Goal: Task Accomplishment & Management: Complete application form

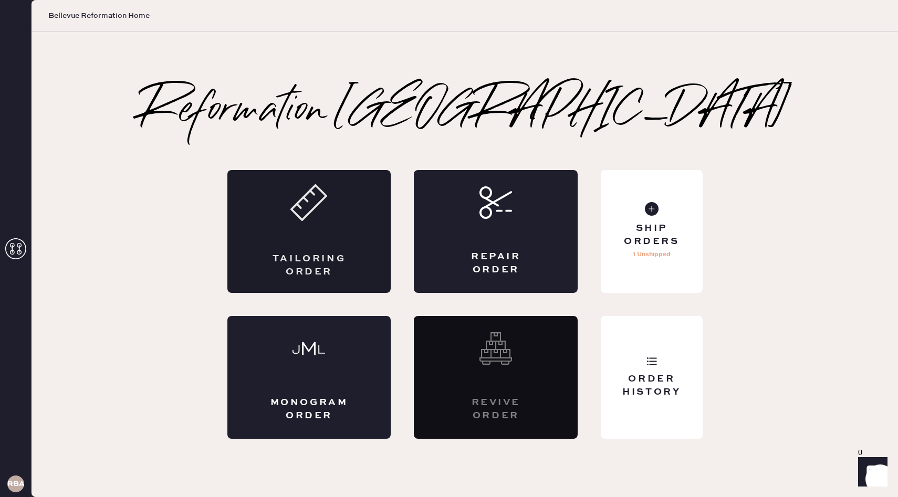
click at [311, 249] on div "Tailoring Order" at bounding box center [309, 231] width 164 height 123
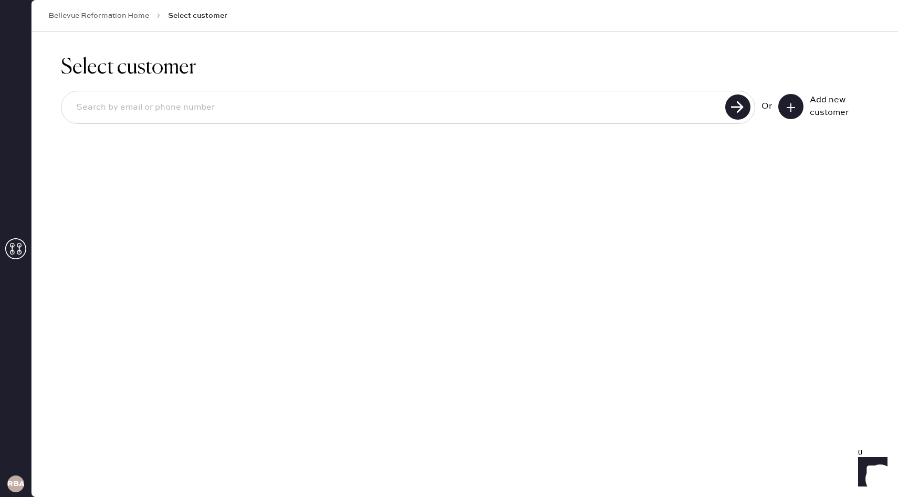
click at [306, 100] on input at bounding box center [395, 108] width 654 height 24
click at [397, 118] on input at bounding box center [395, 108] width 654 height 24
click at [170, 106] on input at bounding box center [395, 108] width 654 height 24
type input "[EMAIL_ADDRESS][DOMAIN_NAME]"
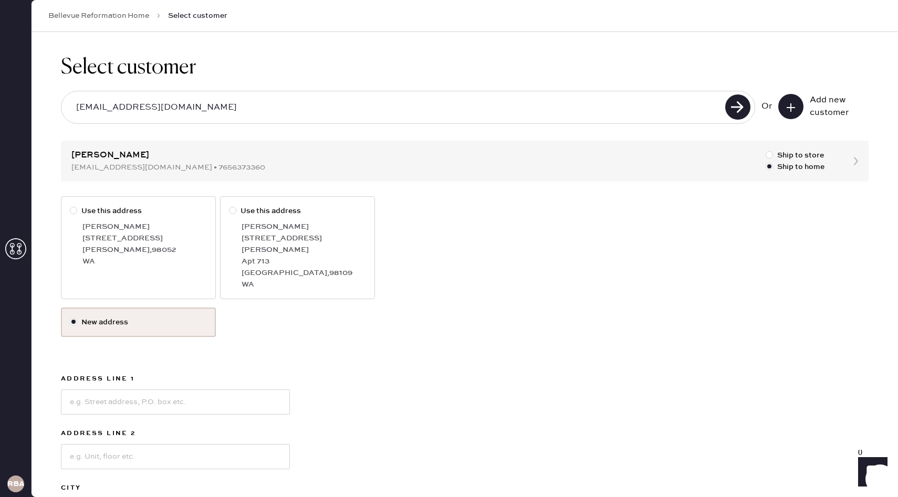
click at [74, 213] on div at bounding box center [73, 210] width 7 height 7
click at [70, 206] on input "Use this address" at bounding box center [70, 205] width 1 height 1
radio input "true"
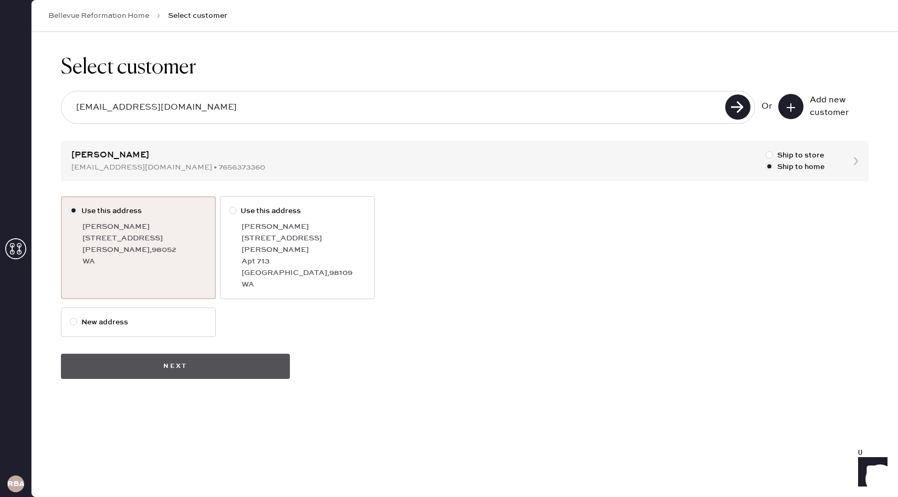
click at [219, 359] on button "Next" at bounding box center [175, 366] width 229 height 25
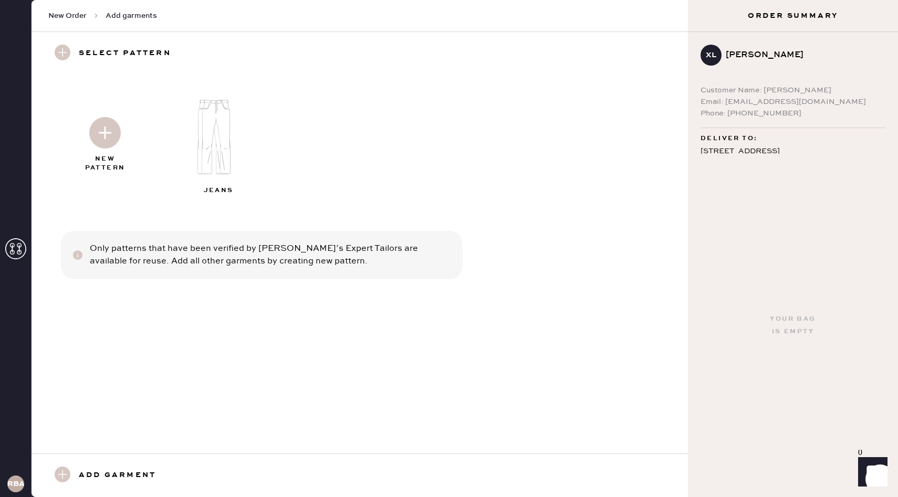
click at [16, 245] on icon at bounding box center [15, 248] width 21 height 21
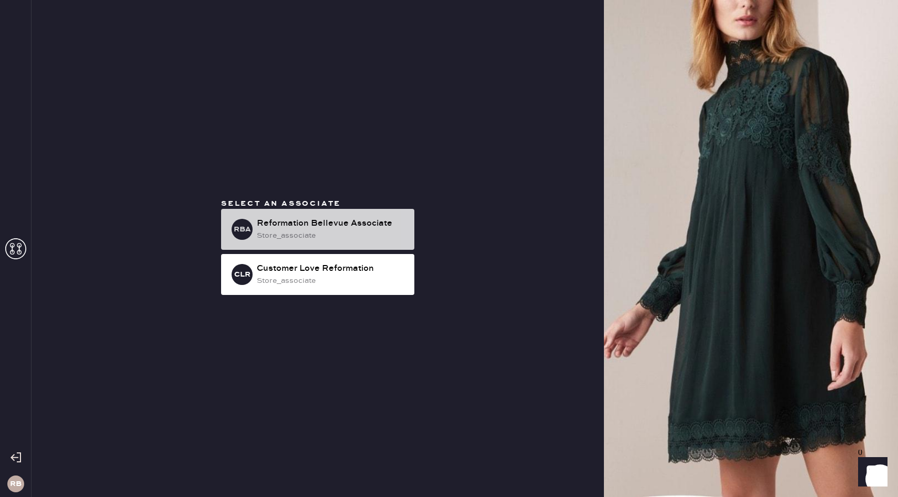
click at [305, 231] on div "store_associate" at bounding box center [331, 236] width 149 height 12
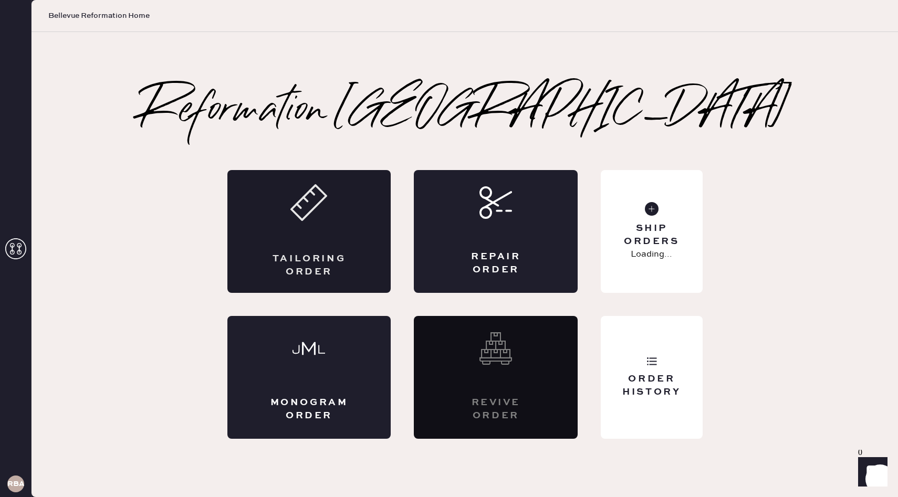
click at [306, 238] on div "Tailoring Order" at bounding box center [309, 231] width 164 height 123
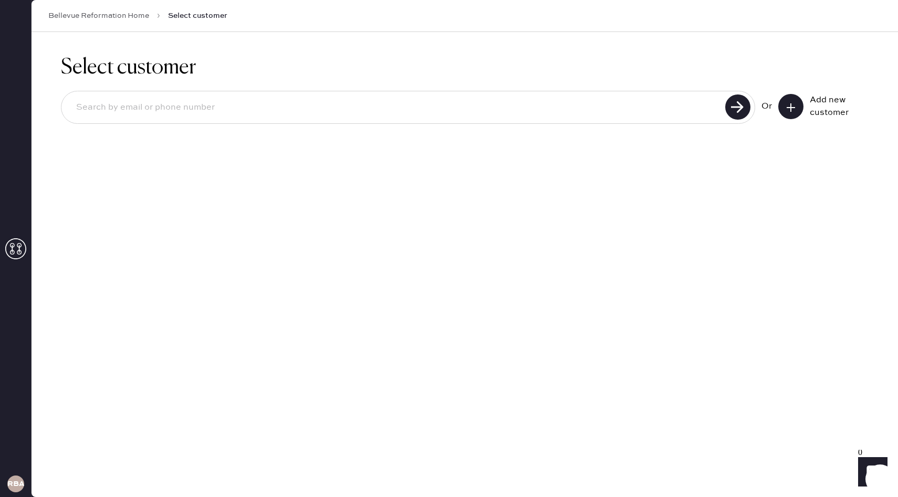
click at [111, 17] on link "Bellevue Reformation Home" at bounding box center [98, 16] width 101 height 11
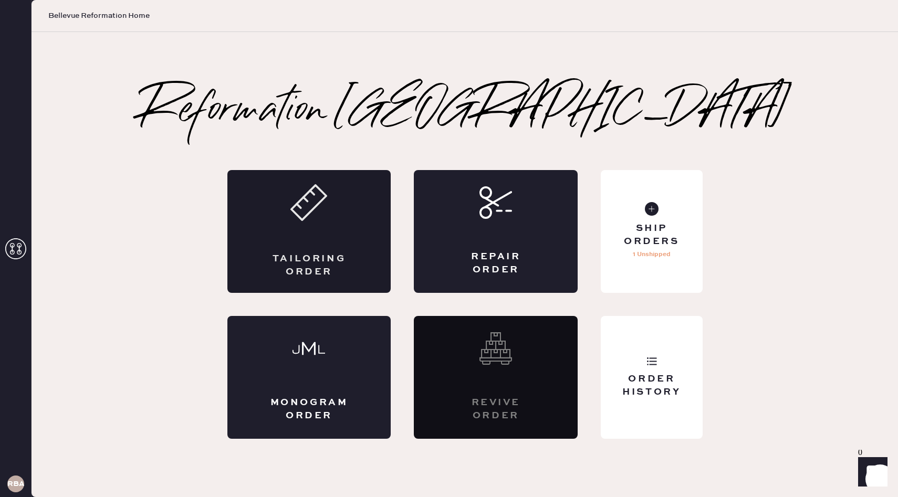
click at [336, 257] on div "Tailoring Order" at bounding box center [309, 266] width 80 height 26
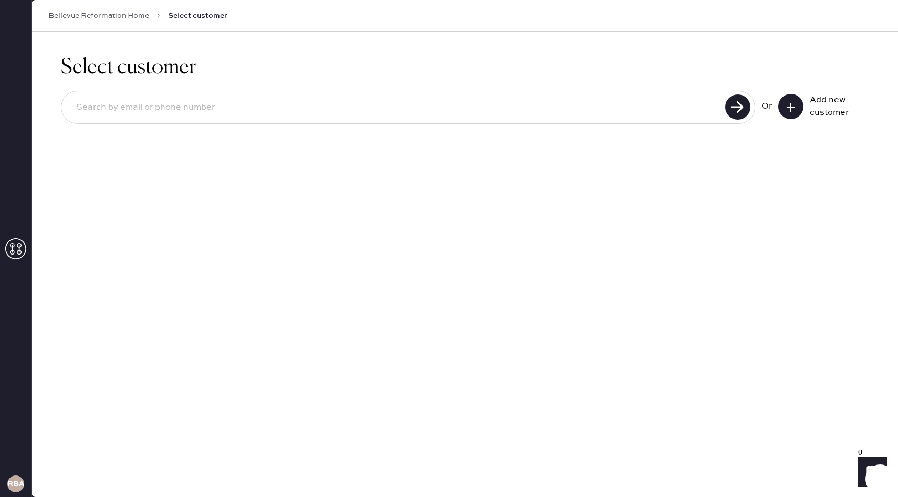
click at [231, 99] on input at bounding box center [395, 108] width 654 height 24
drag, startPoint x: 191, startPoint y: 110, endPoint x: 112, endPoint y: 110, distance: 79.3
click at [112, 110] on input "[EMAIL_ADDRESS][DOMAIN_NAME]" at bounding box center [395, 108] width 654 height 24
type input "[EMAIL_ADDRESS][DOMAIN_NAME]"
click at [747, 110] on use at bounding box center [737, 107] width 25 height 25
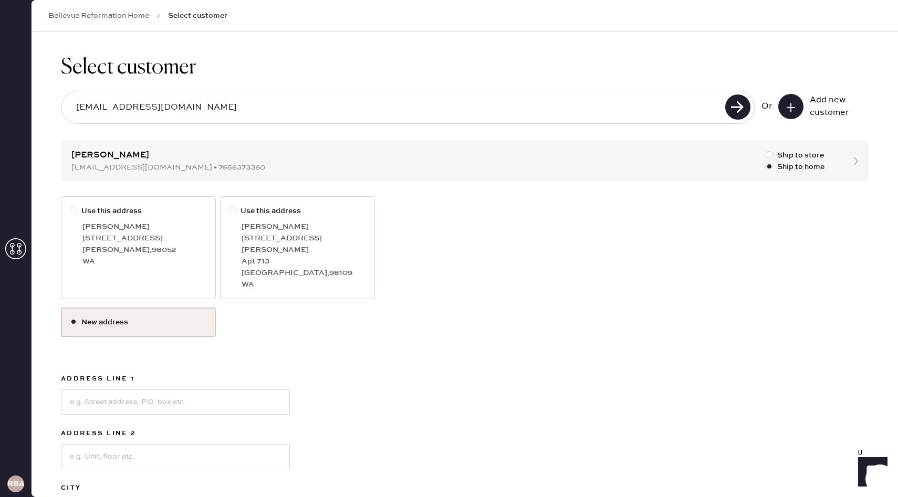
click at [73, 211] on div at bounding box center [73, 210] width 7 height 7
click at [70, 206] on input "Use this address" at bounding box center [70, 205] width 1 height 1
radio input "true"
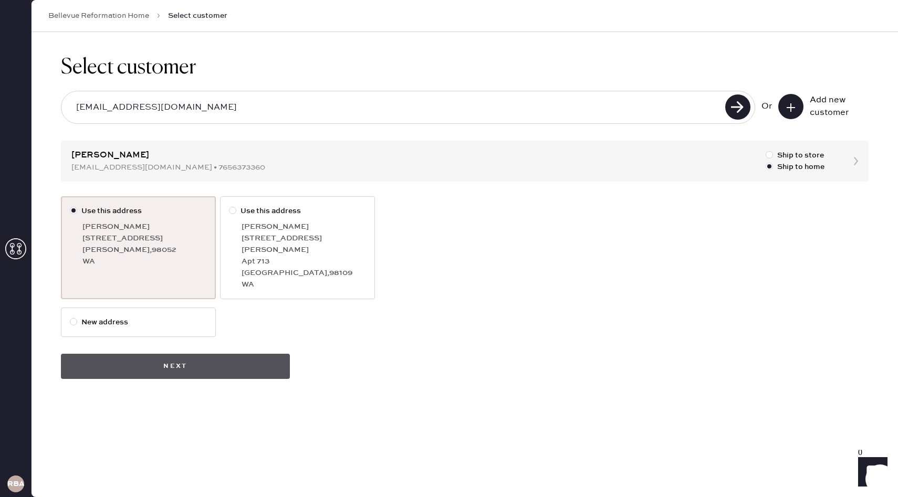
click at [159, 354] on button "Next" at bounding box center [175, 366] width 229 height 25
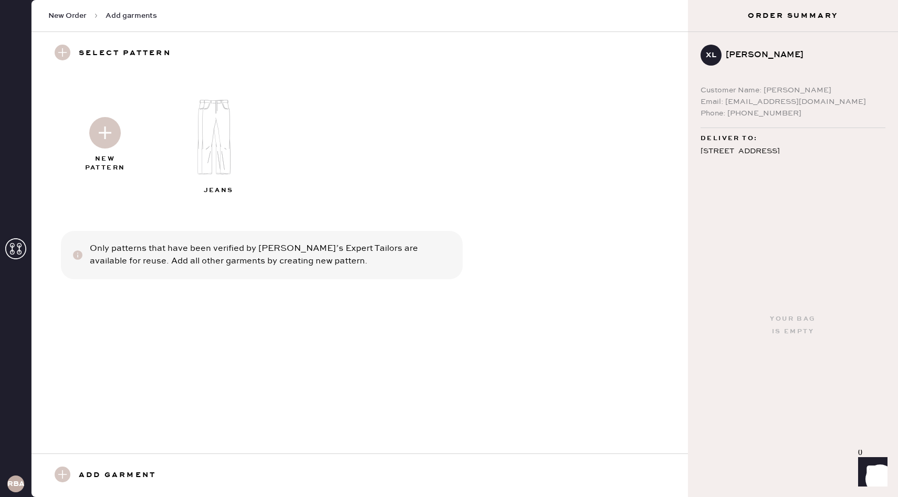
click at [108, 133] on img at bounding box center [105, 133] width 32 height 32
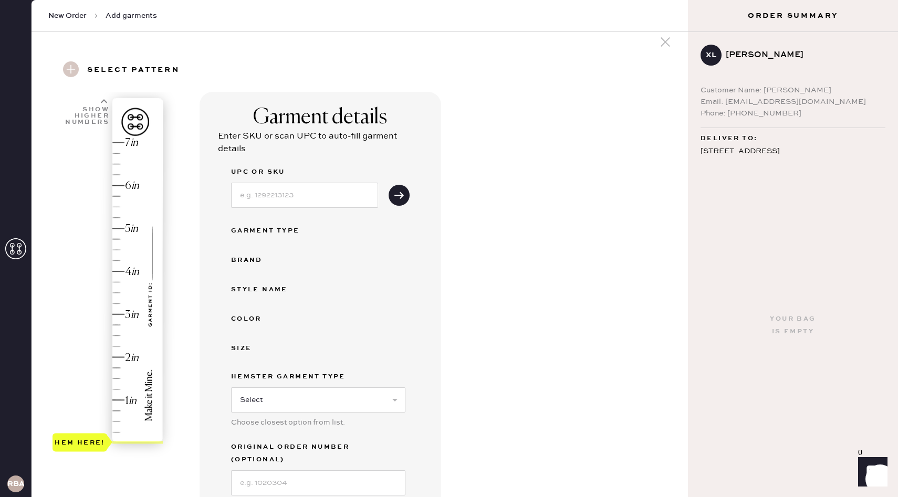
scroll to position [13, 0]
drag, startPoint x: 85, startPoint y: 445, endPoint x: 91, endPoint y: 335, distance: 109.9
click at [91, 335] on div "Hem here!" at bounding box center [109, 293] width 112 height 310
drag, startPoint x: 91, startPoint y: 324, endPoint x: 95, endPoint y: 263, distance: 61.1
click at [95, 263] on div "Hem here!" at bounding box center [80, 260] width 50 height 13
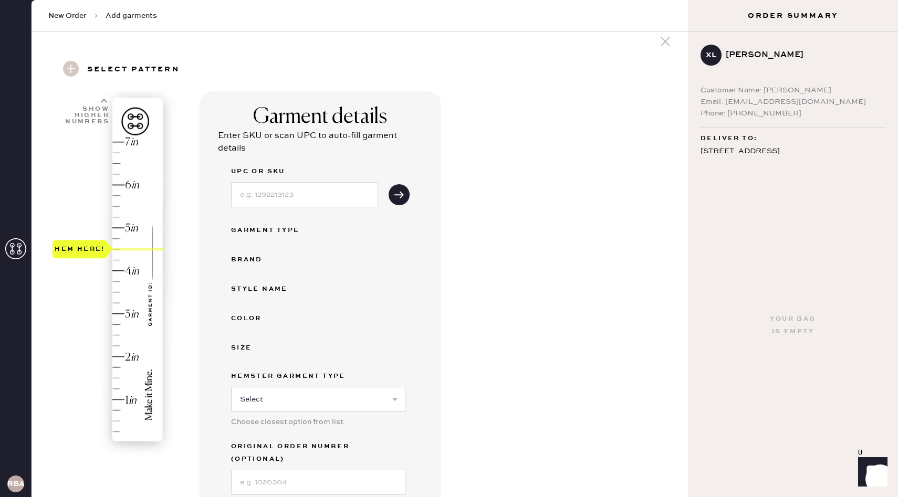
click at [98, 253] on div "Hem here!" at bounding box center [80, 249] width 50 height 13
click at [297, 199] on input at bounding box center [304, 194] width 147 height 25
type input "1313451NDN026"
click at [301, 392] on select "Select Basic Skirt Jeans Leggings Pants Shorts Basic Sleeved Dress Basic Sleeve…" at bounding box center [318, 399] width 174 height 25
select select "2"
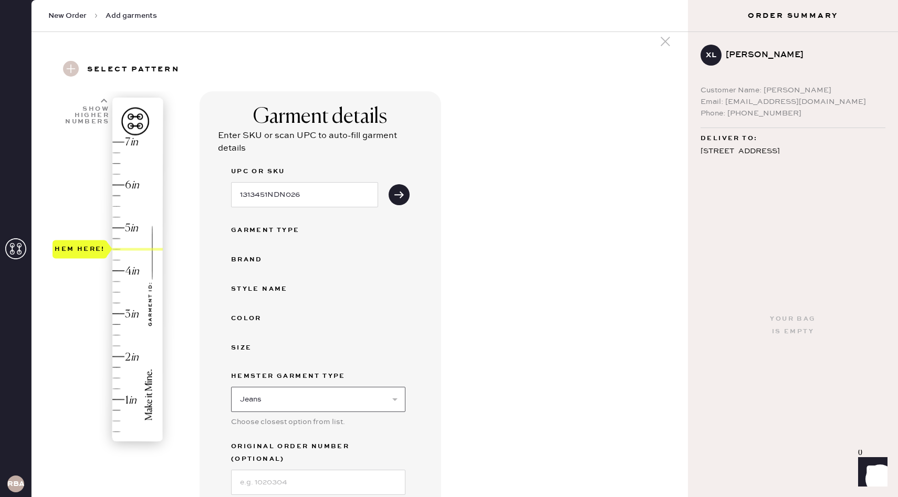
click at [231, 387] on select "Select Basic Skirt Jeans Leggings Pants Shorts Basic Sleeved Dress Basic Sleeve…" at bounding box center [318, 399] width 174 height 25
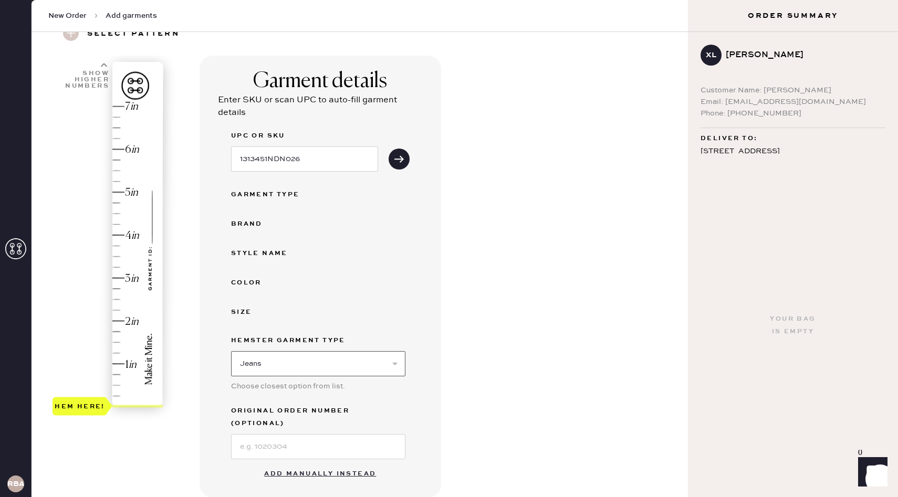
scroll to position [58, 0]
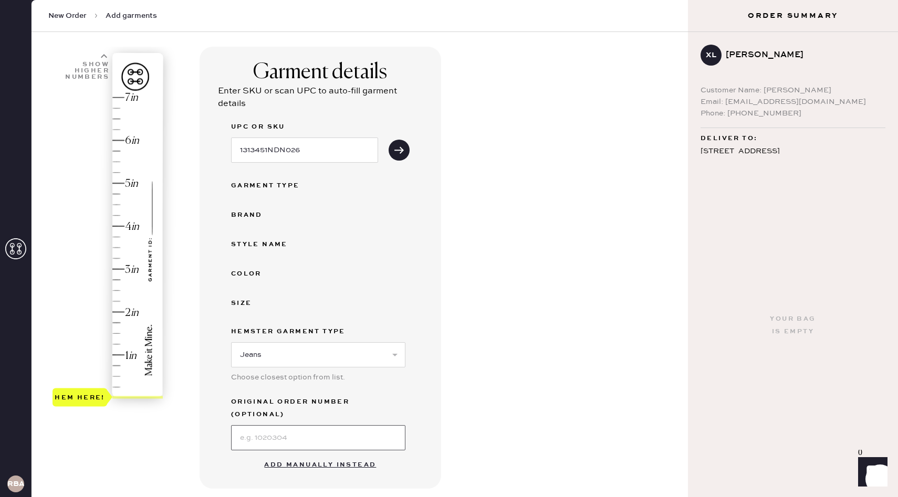
click at [279, 425] on input at bounding box center [318, 437] width 174 height 25
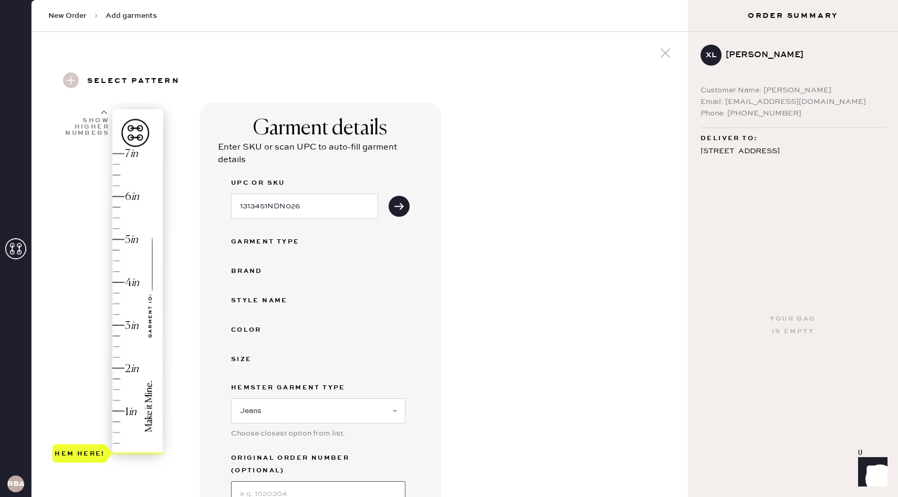
scroll to position [1, 0]
click at [277, 241] on div "Garment Type" at bounding box center [273, 242] width 84 height 13
click at [244, 329] on div "Color" at bounding box center [273, 331] width 84 height 13
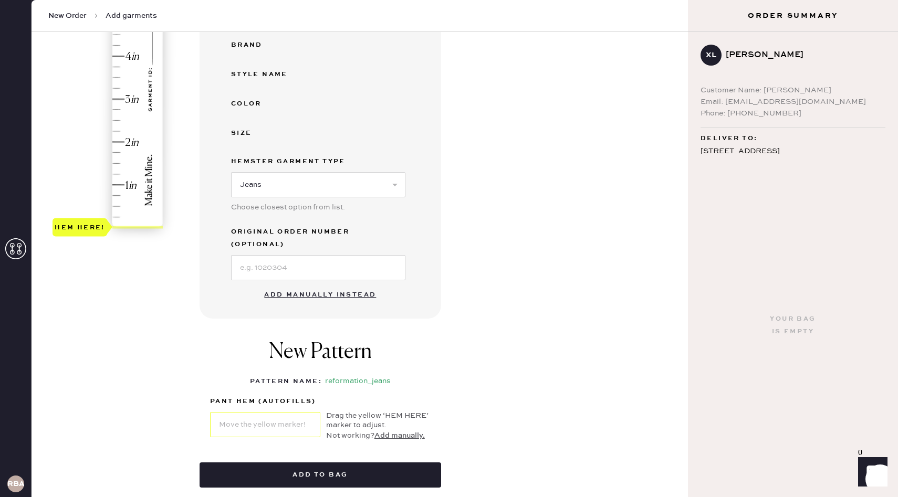
scroll to position [0, 0]
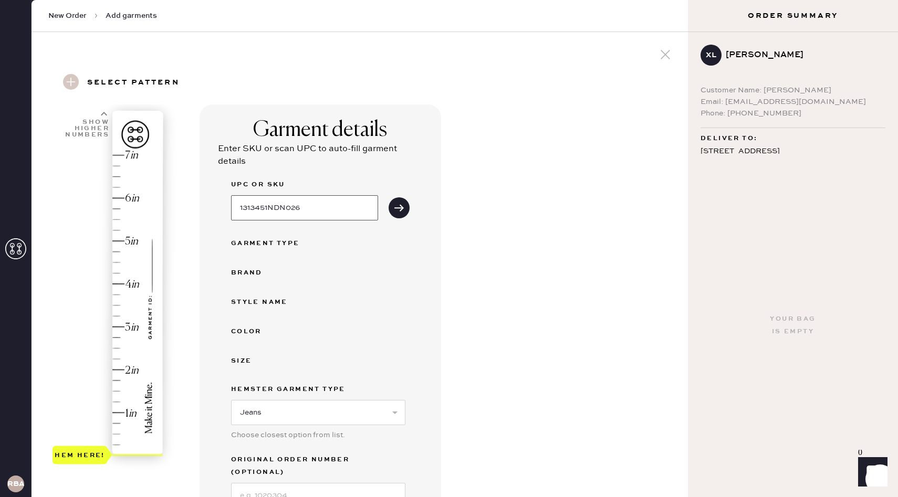
drag, startPoint x: 316, startPoint y: 211, endPoint x: 226, endPoint y: 207, distance: 89.9
click at [226, 207] on div "Garment details Enter SKU or scan UPC to auto-fill garment details UPC or SKU 1…" at bounding box center [321, 326] width 242 height 442
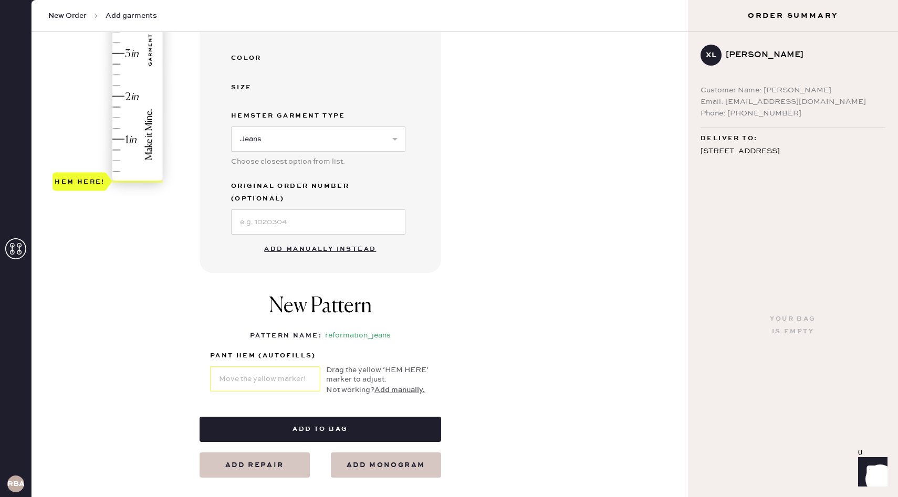
scroll to position [278, 0]
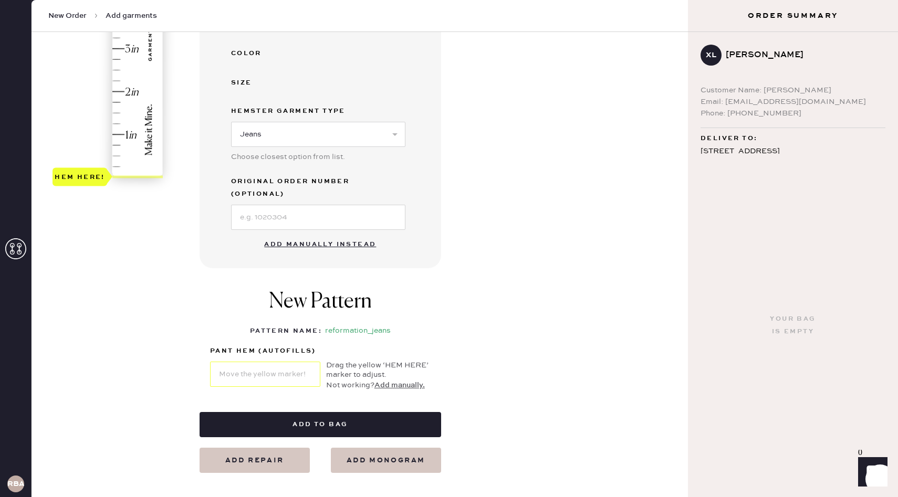
click at [332, 234] on button "Add manually instead" at bounding box center [320, 244] width 124 height 21
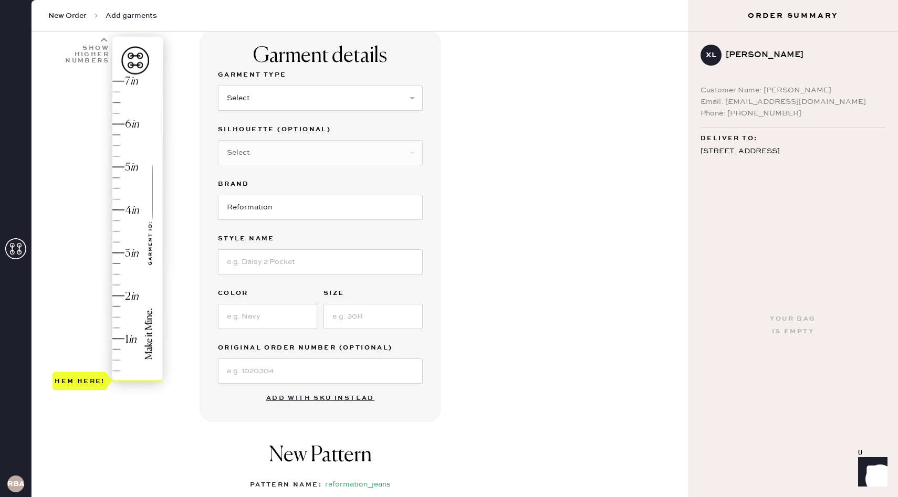
scroll to position [46, 0]
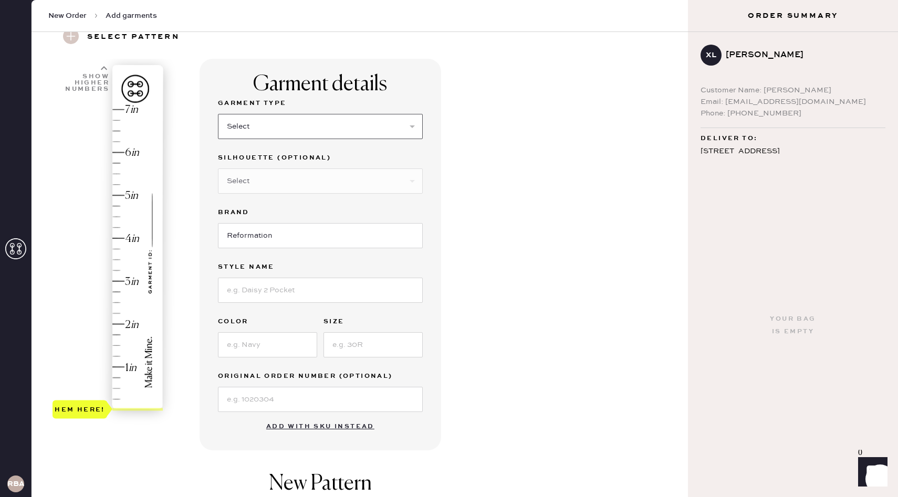
click at [263, 129] on select "Select Basic Skirt Jeans Leggings Pants Shorts Basic Sleeved Dress Basic Sleeve…" at bounding box center [320, 126] width 205 height 25
select select "2"
click at [218, 114] on select "Select Basic Skirt Jeans Leggings Pants Shorts Basic Sleeved Dress Basic Sleeve…" at bounding box center [320, 126] width 205 height 25
click at [263, 183] on select "Select Shorts Cropped Flare Boot Cut Straight Skinny Other" at bounding box center [320, 181] width 205 height 25
click at [263, 287] on input at bounding box center [320, 290] width 205 height 25
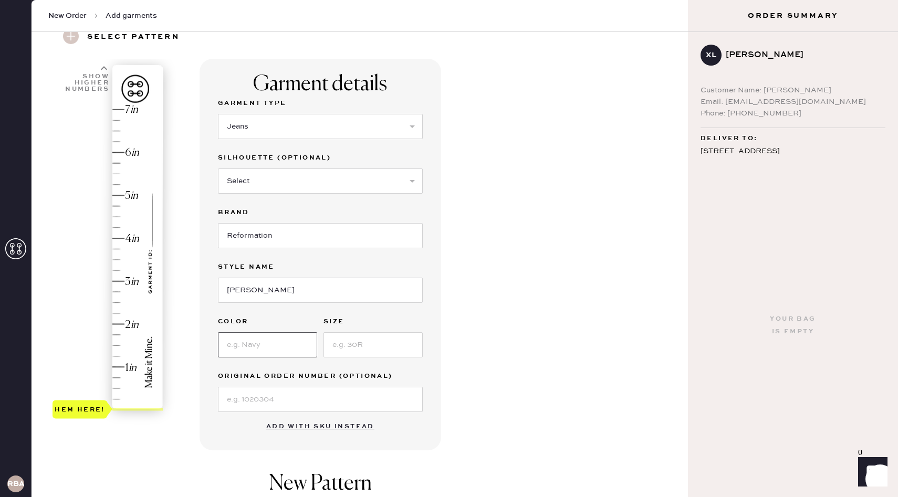
click at [280, 350] on input at bounding box center [267, 344] width 99 height 25
drag, startPoint x: 296, startPoint y: 291, endPoint x: 248, endPoint y: 288, distance: 47.9
click at [248, 289] on input "[PERSON_NAME]" at bounding box center [320, 290] width 205 height 25
type input "[PERSON_NAME] Rise Slouchy Wide Leg Rigid Denim"
click at [264, 345] on input at bounding box center [267, 344] width 99 height 25
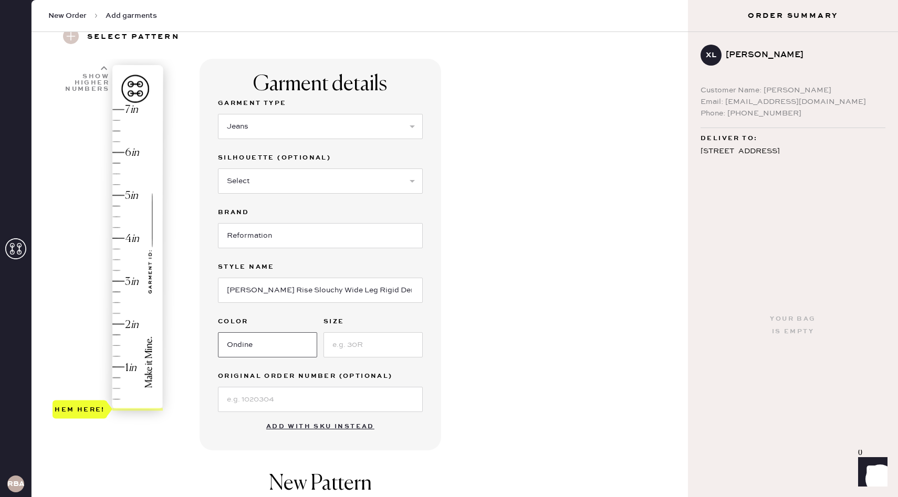
type input "Ondine"
click at [365, 348] on input at bounding box center [373, 344] width 99 height 25
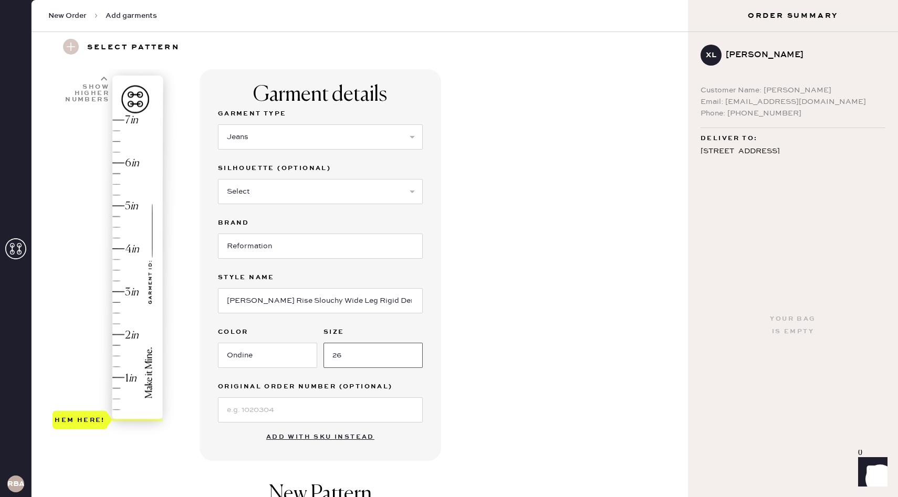
scroll to position [39, 0]
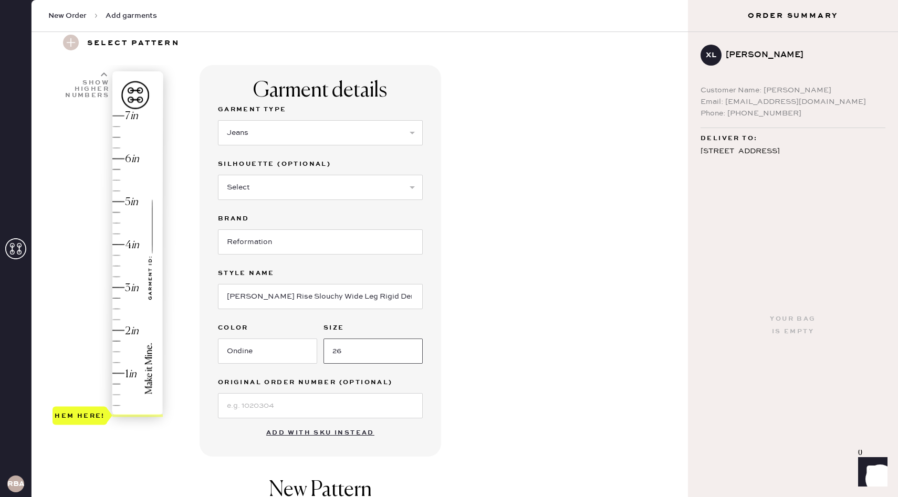
type input "26"
type input "4.25"
drag, startPoint x: 84, startPoint y: 415, endPoint x: 88, endPoint y: 237, distance: 177.6
click at [88, 237] on div "Hem here!" at bounding box center [80, 233] width 50 height 13
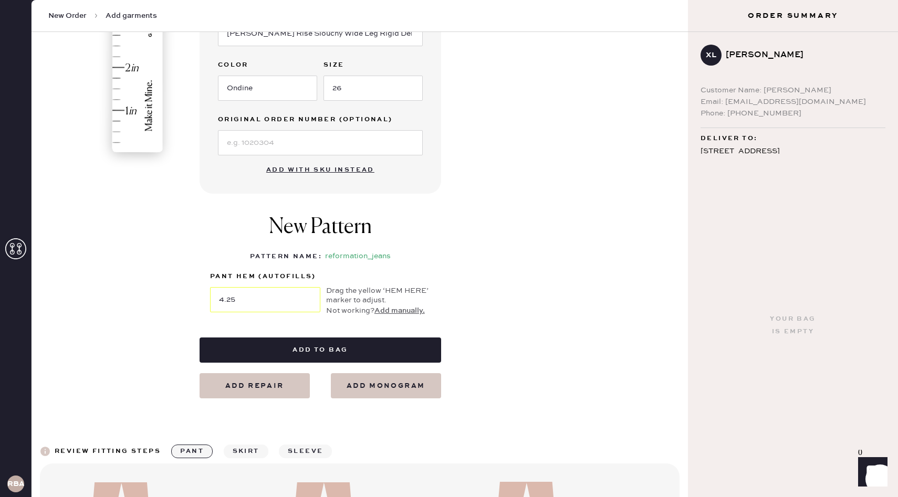
scroll to position [324, 0]
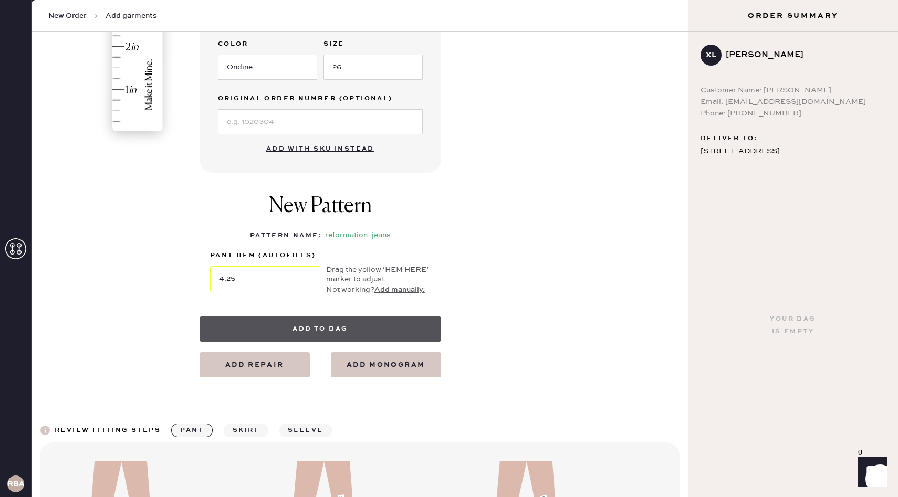
click at [325, 328] on button "Add to bag" at bounding box center [321, 329] width 242 height 25
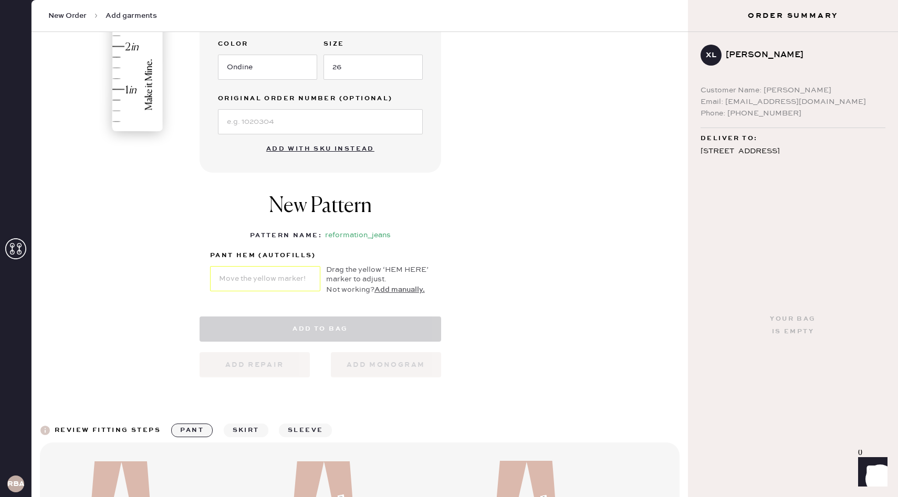
select select "2"
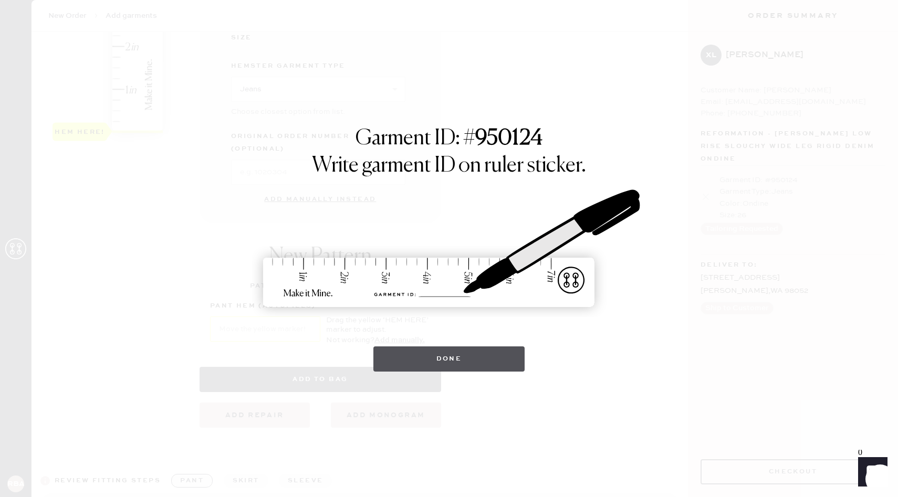
click at [465, 355] on button "Done" at bounding box center [449, 359] width 152 height 25
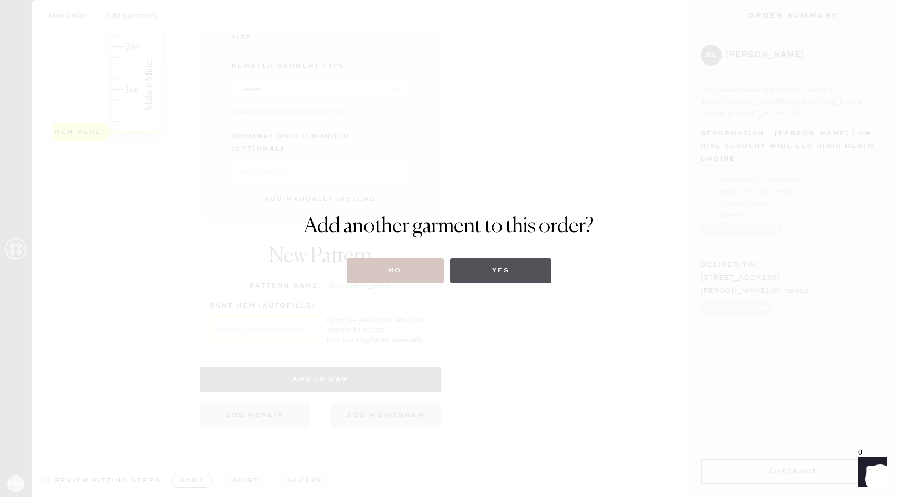
click at [491, 270] on button "Yes" at bounding box center [500, 270] width 101 height 25
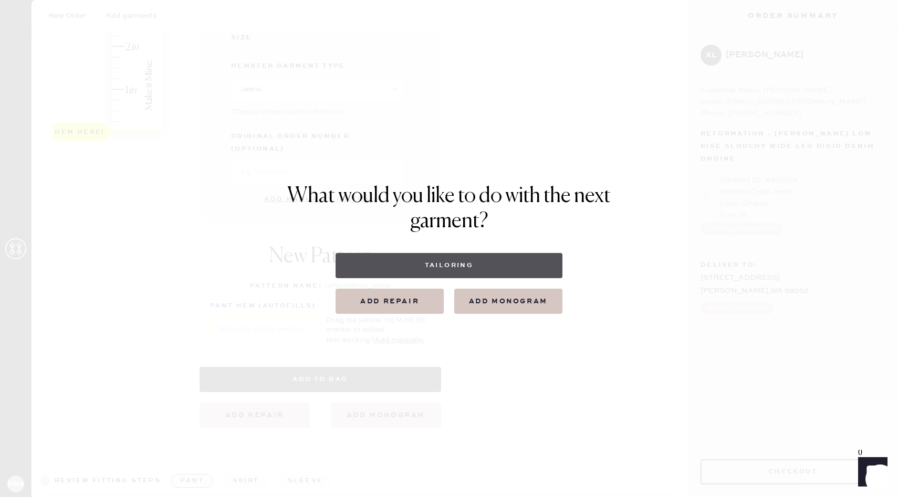
click at [444, 267] on button "Tailoring" at bounding box center [449, 265] width 226 height 25
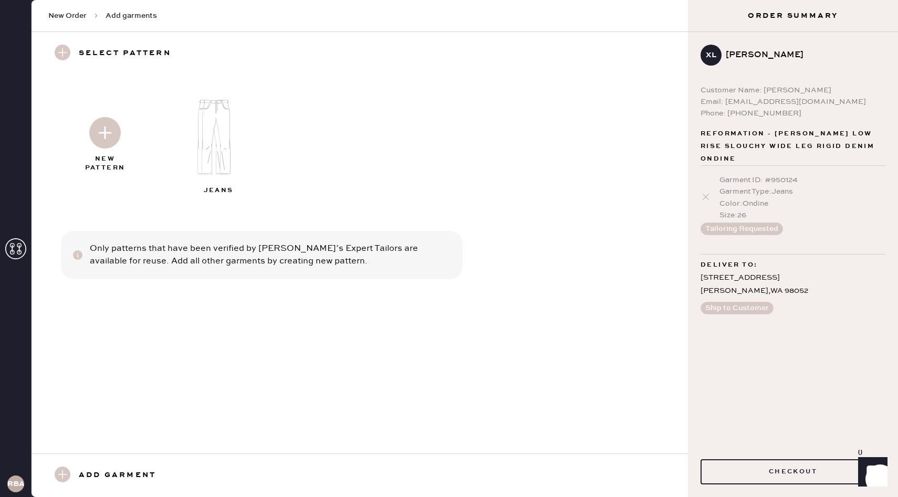
click at [110, 139] on img at bounding box center [105, 133] width 32 height 32
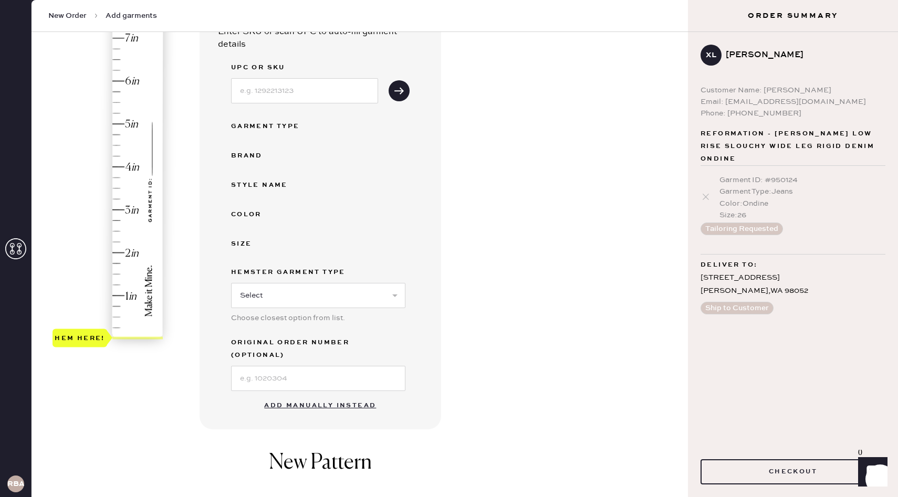
scroll to position [118, 0]
click at [305, 394] on button "Add manually instead" at bounding box center [320, 404] width 124 height 21
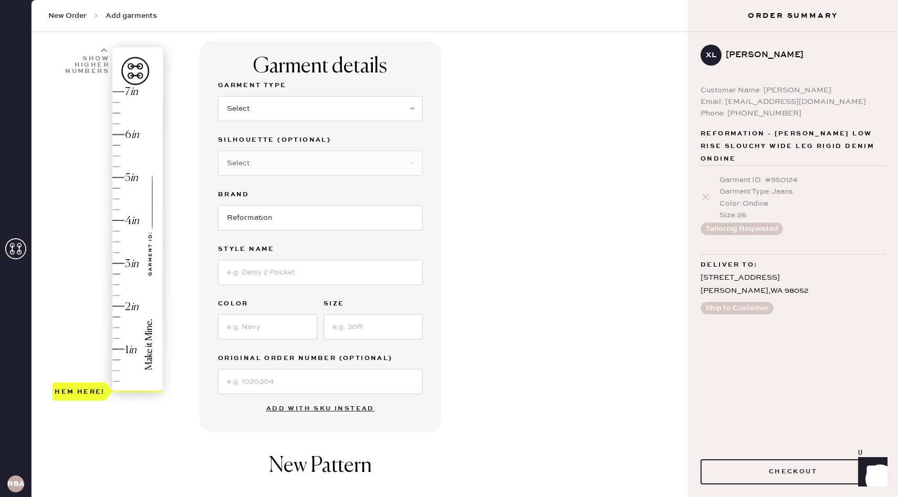
scroll to position [56, 0]
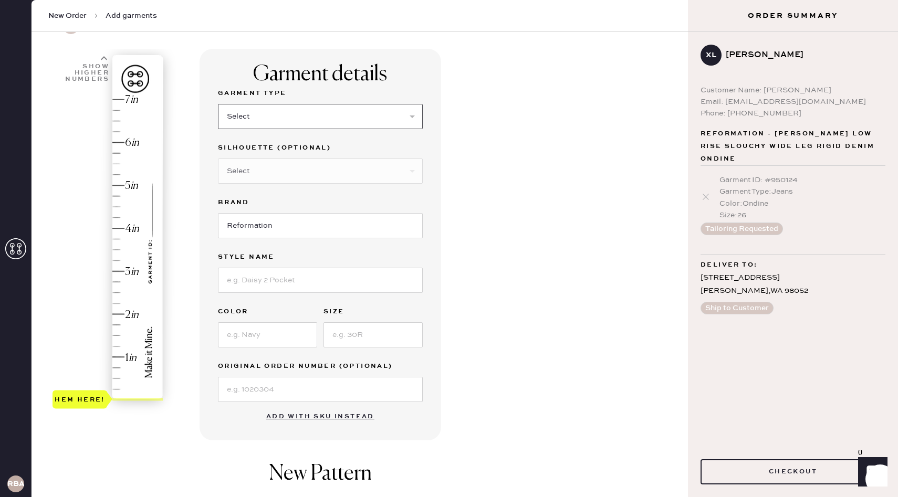
click at [255, 111] on select "Select Basic Skirt Jeans Leggings Pants Shorts Basic Sleeved Dress Basic Sleeve…" at bounding box center [320, 116] width 205 height 25
select select "2"
click at [218, 104] on select "Select Basic Skirt Jeans Leggings Pants Shorts Basic Sleeved Dress Basic Sleeve…" at bounding box center [320, 116] width 205 height 25
click at [269, 168] on select "Select Shorts Cropped Flare Boot Cut Straight Skinny Other" at bounding box center [320, 171] width 205 height 25
click at [306, 281] on input at bounding box center [320, 280] width 205 height 25
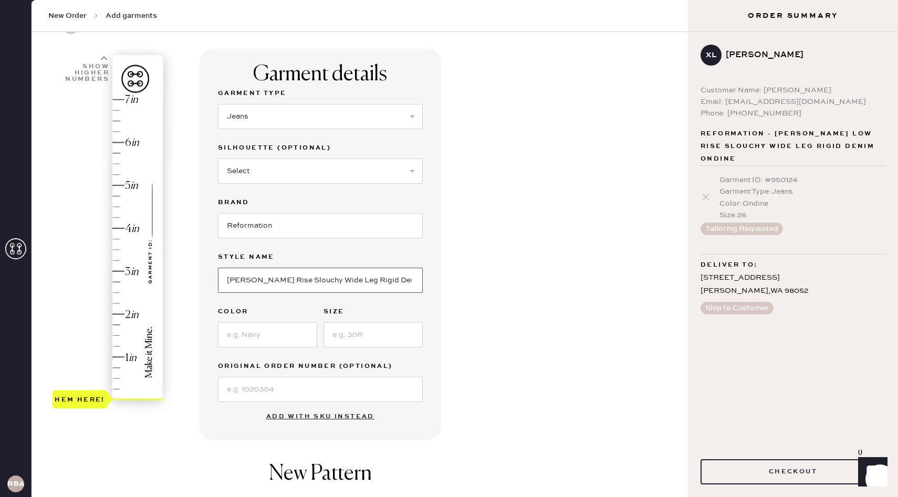
type input "[PERSON_NAME] Rise Slouchy Wide Leg Rigid Denim"
click at [285, 337] on input at bounding box center [267, 334] width 99 height 25
type input "Ondine"
click at [379, 337] on input at bounding box center [373, 334] width 99 height 25
type input "23"
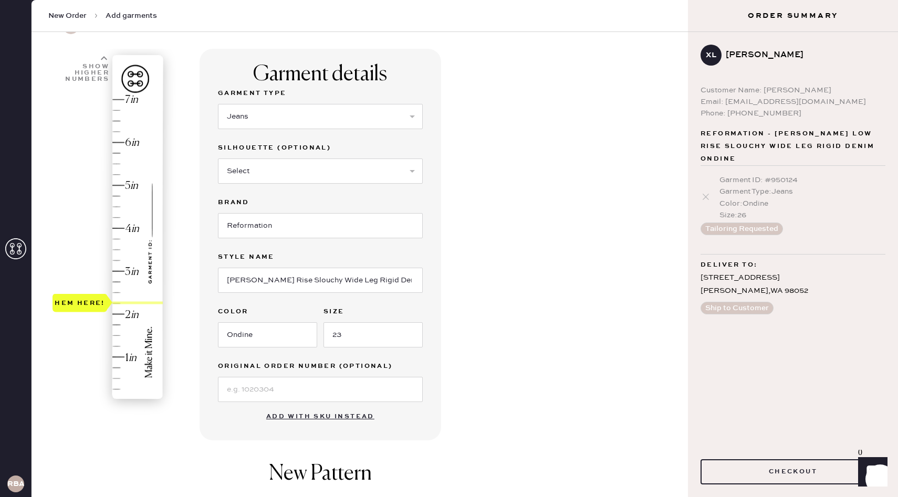
drag, startPoint x: 81, startPoint y: 400, endPoint x: 88, endPoint y: 308, distance: 91.7
click at [88, 308] on div "Hem here!" at bounding box center [80, 303] width 50 height 13
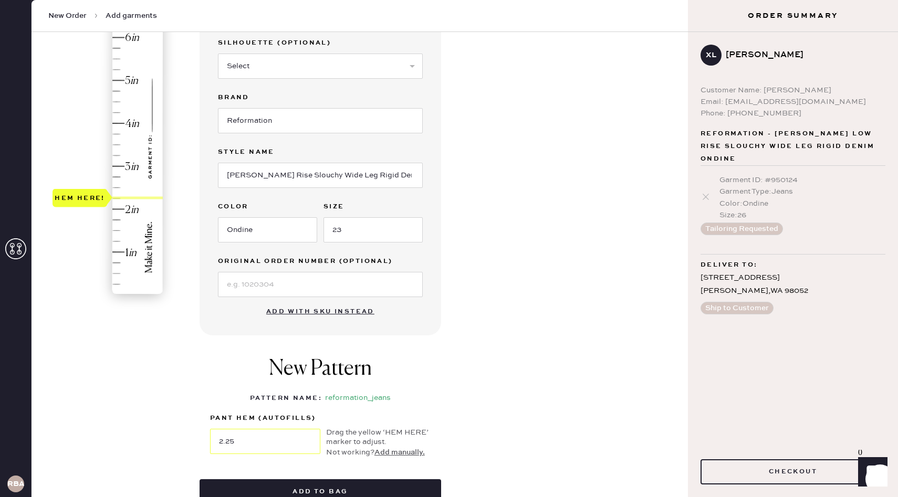
scroll to position [138, 0]
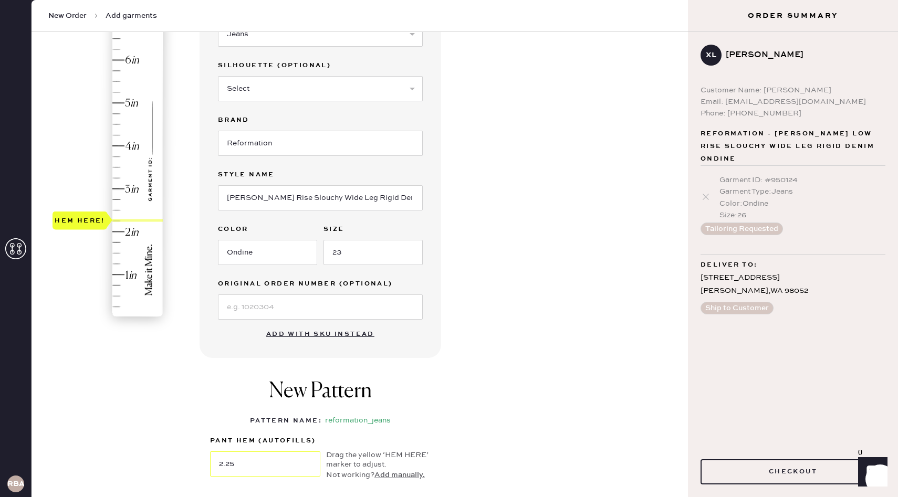
type input "2.5"
drag, startPoint x: 86, startPoint y: 220, endPoint x: 87, endPoint y: 212, distance: 7.9
click at [87, 212] on div "Hem here!" at bounding box center [80, 210] width 50 height 13
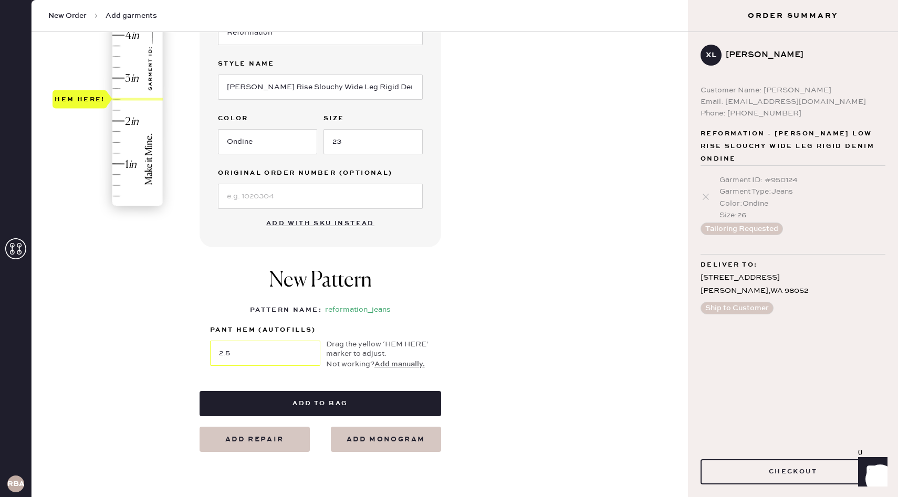
scroll to position [254, 0]
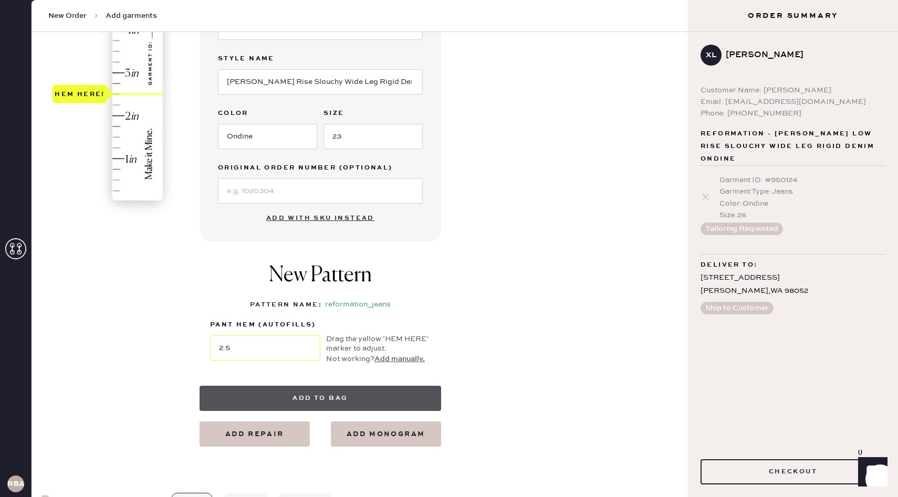
click at [378, 392] on button "Add to bag" at bounding box center [321, 398] width 242 height 25
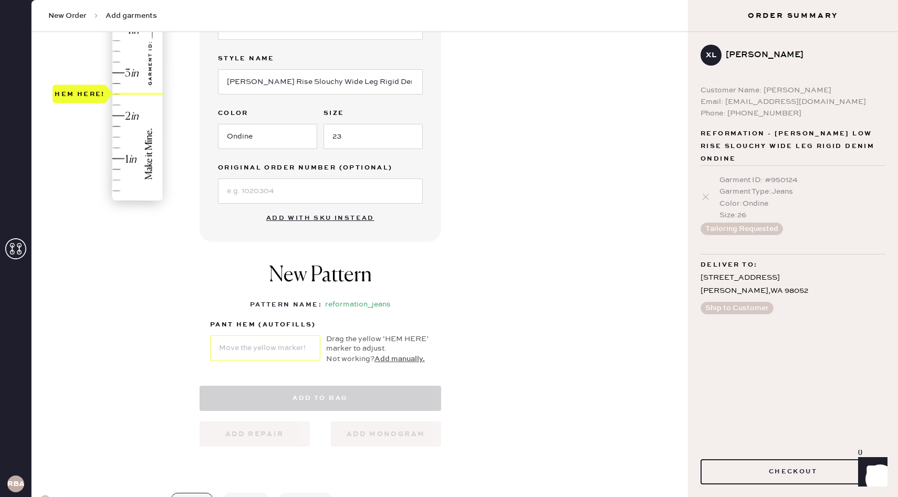
select select "2"
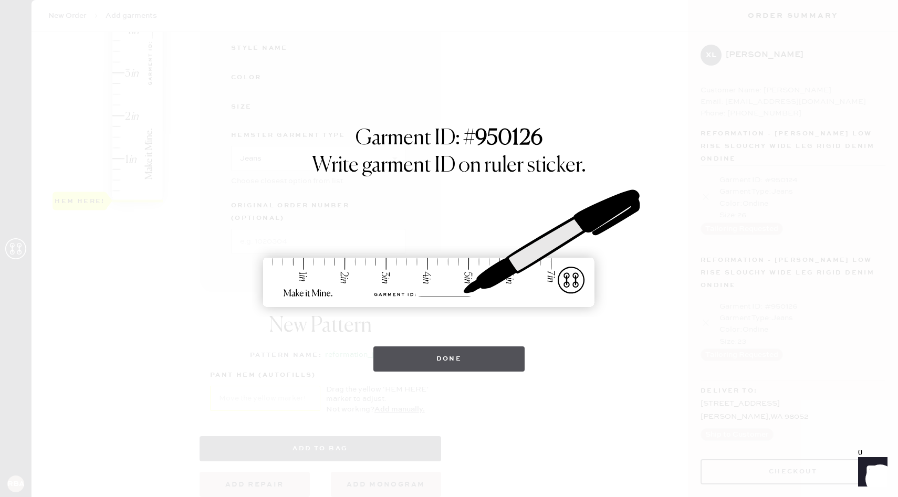
click at [470, 357] on button "Done" at bounding box center [449, 359] width 152 height 25
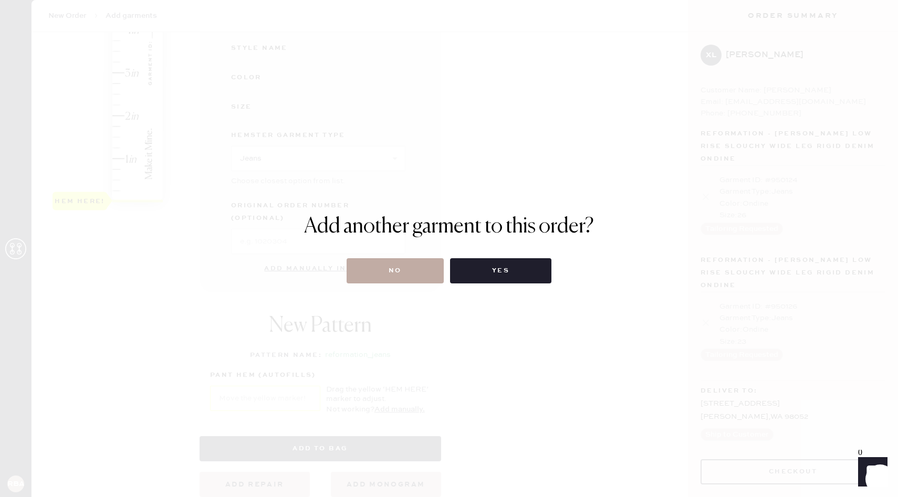
click at [408, 272] on button "No" at bounding box center [395, 270] width 97 height 25
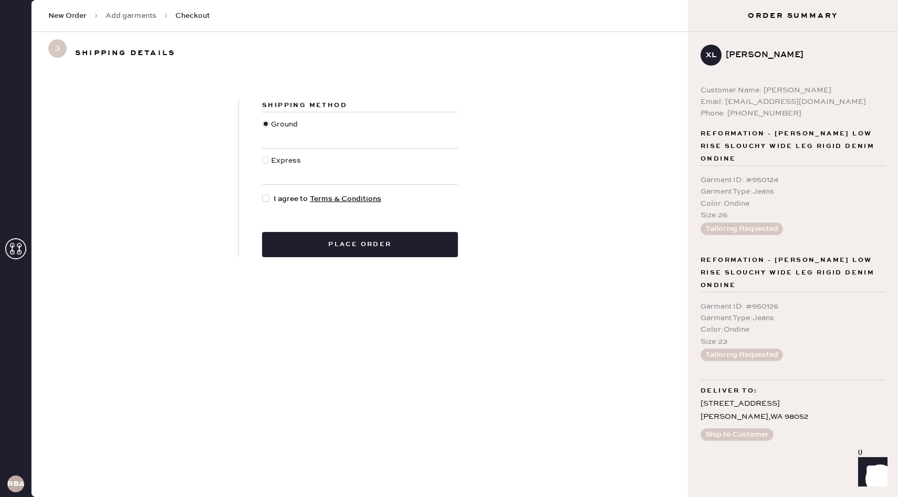
click at [268, 200] on div at bounding box center [265, 198] width 7 height 7
click at [263, 194] on input "I agree to Terms & Conditions" at bounding box center [262, 193] width 1 height 1
checkbox input "true"
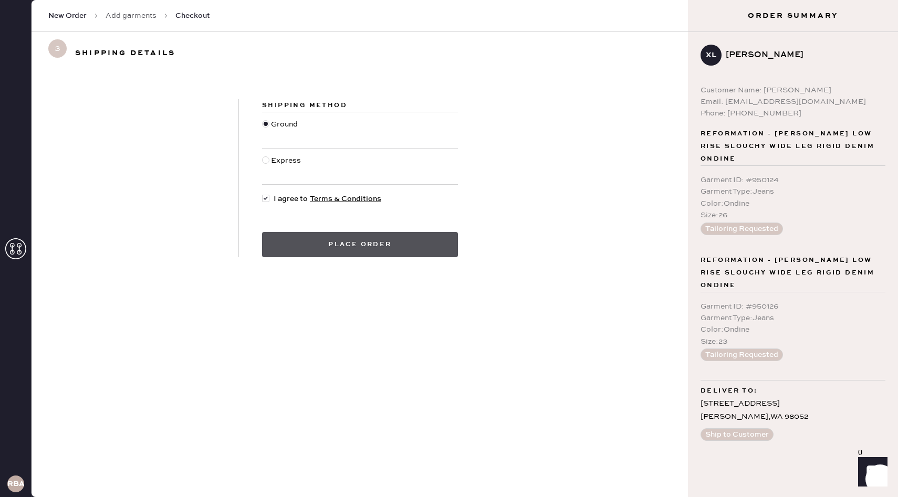
click at [407, 243] on button "Place order" at bounding box center [360, 244] width 196 height 25
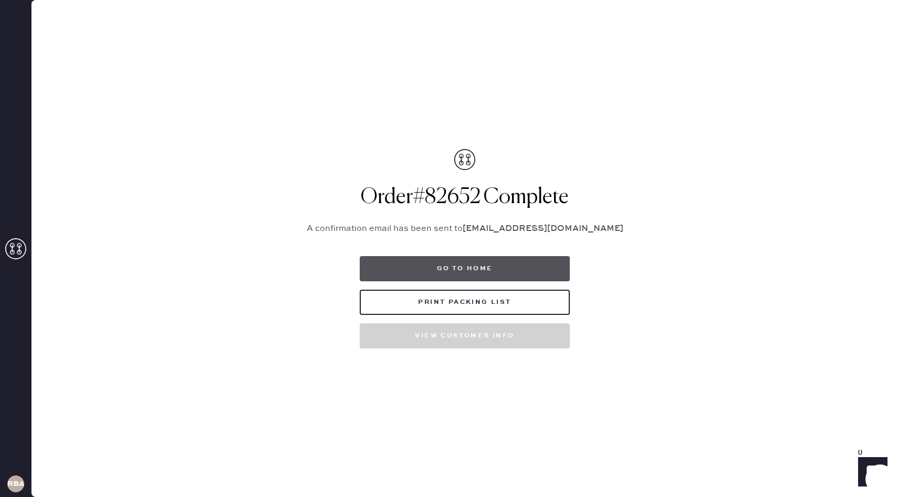
click at [463, 265] on button "Go to home" at bounding box center [465, 268] width 210 height 25
